Goal: Find specific page/section: Find specific page/section

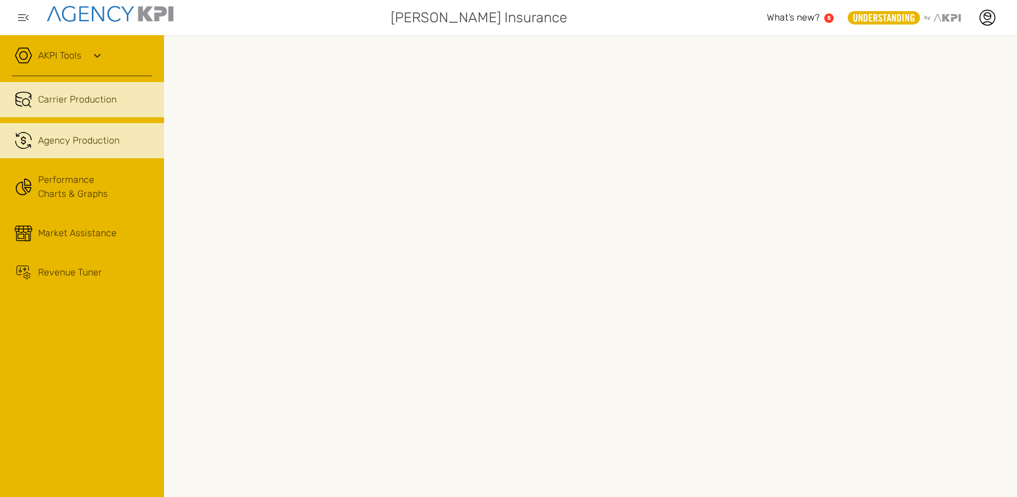
click at [106, 146] on span "Agency Production" at bounding box center [78, 141] width 81 height 14
